Goal: Information Seeking & Learning: Understand process/instructions

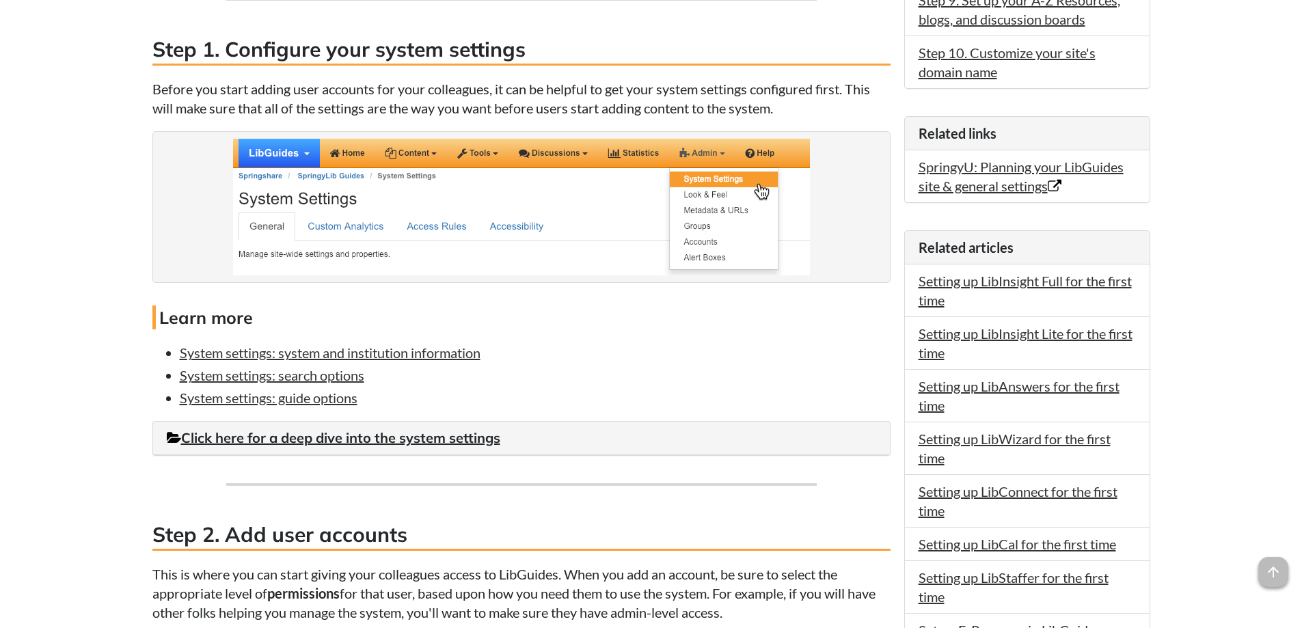
scroll to position [820, 0]
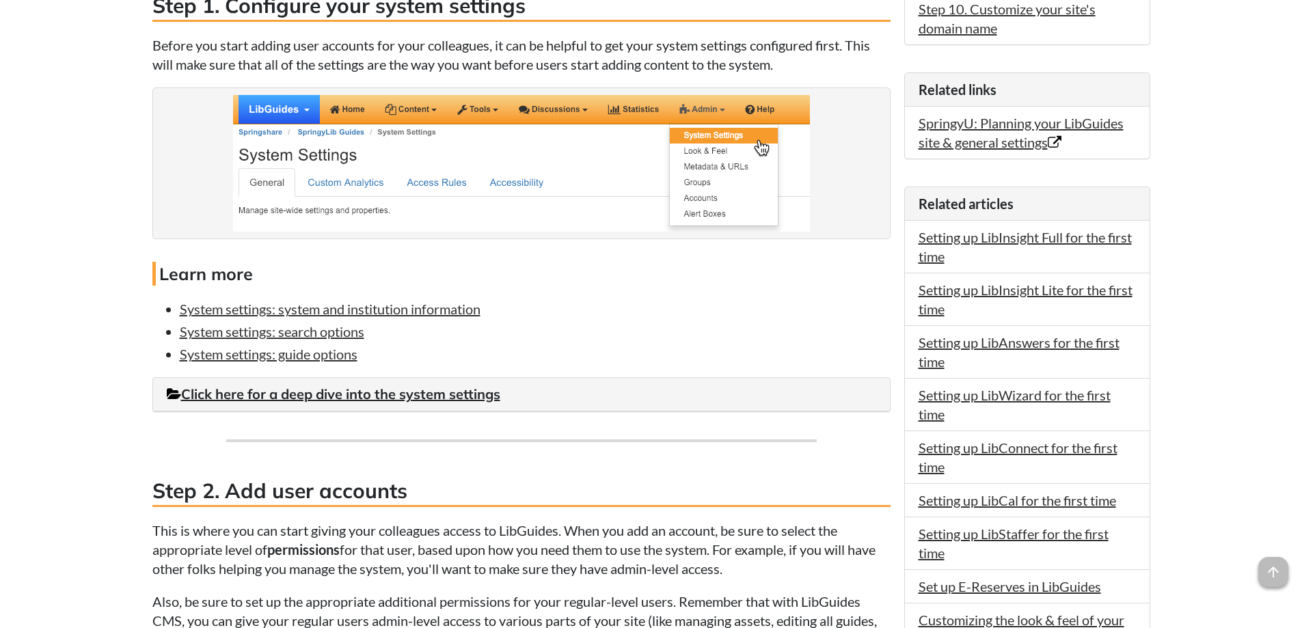
click at [271, 342] on ul "System settings: system and institution information System settings: search opt…" at bounding box center [521, 331] width 738 height 64
click at [274, 334] on link "System settings: search options" at bounding box center [272, 331] width 185 height 16
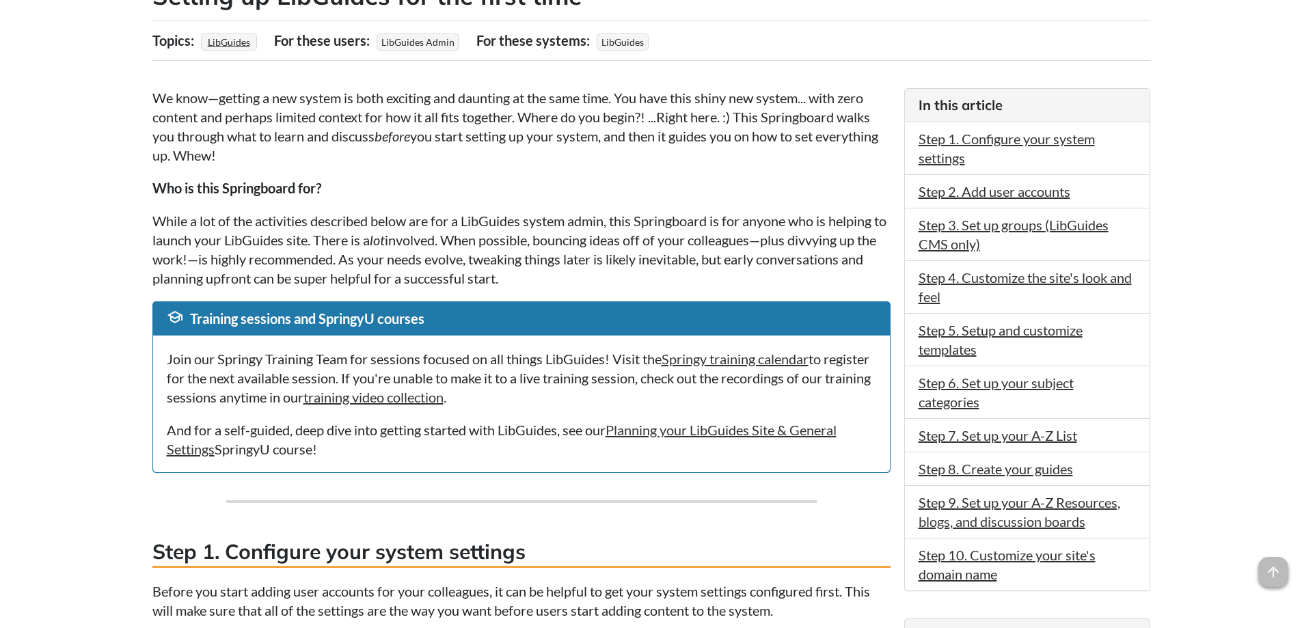
scroll to position [273, 0]
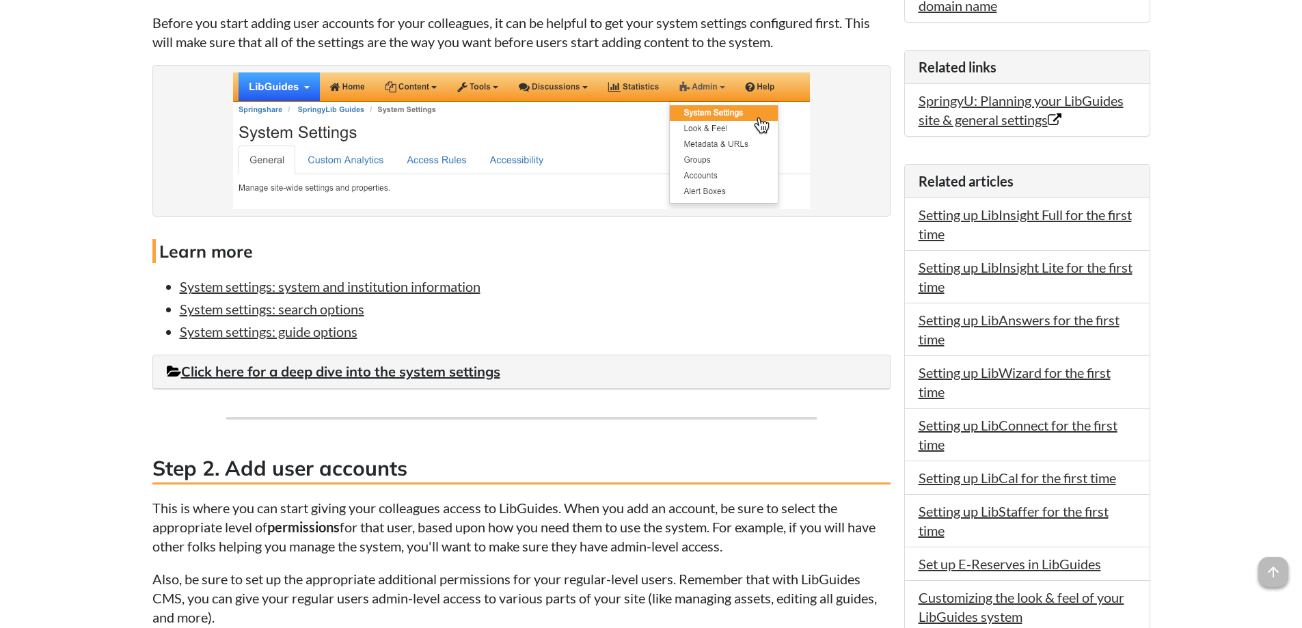
scroll to position [820, 0]
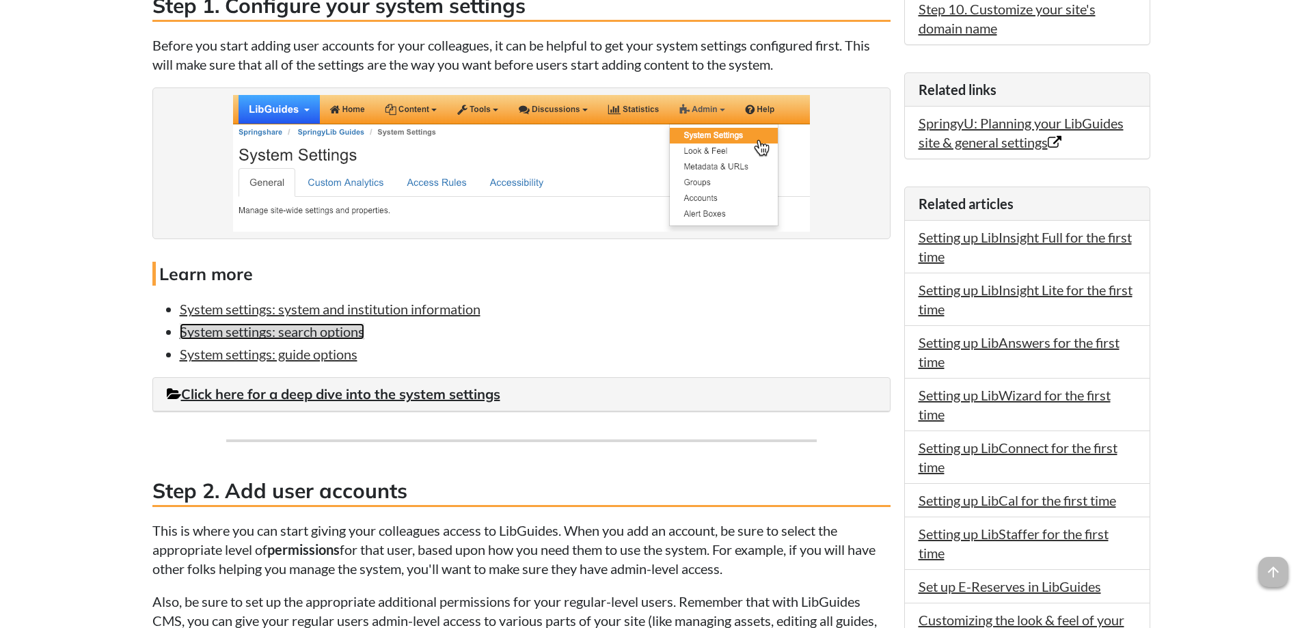
click at [327, 339] on link "System settings: search options" at bounding box center [272, 331] width 185 height 16
